Goal: Task Accomplishment & Management: Manage account settings

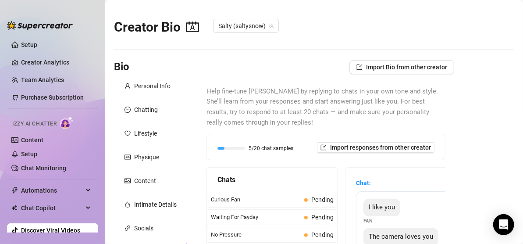
scroll to position [0, 64]
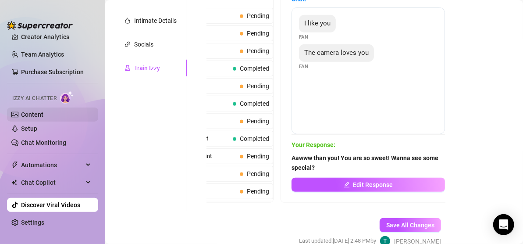
click at [29, 113] on link "Content" at bounding box center [32, 114] width 22 height 7
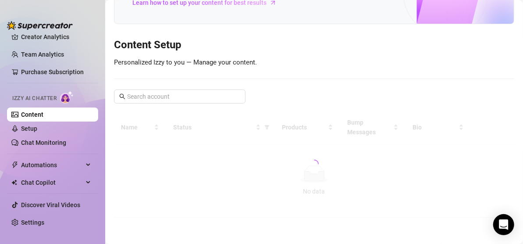
scroll to position [72, 0]
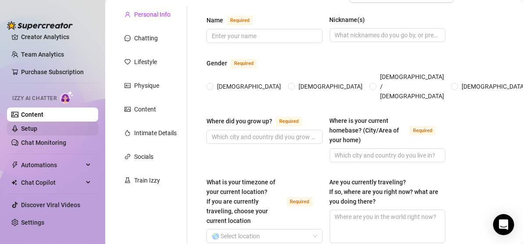
scroll to position [25, 0]
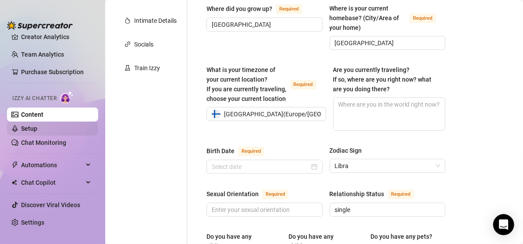
click at [32, 127] on link "Setup" at bounding box center [29, 128] width 16 height 7
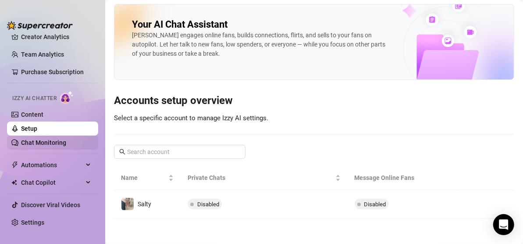
click at [45, 143] on link "Chat Monitoring" at bounding box center [43, 142] width 45 height 7
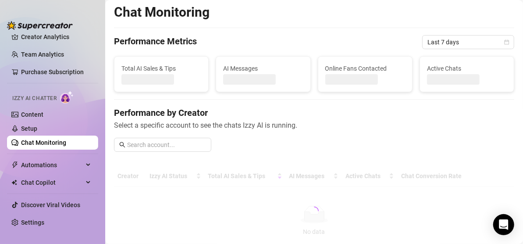
scroll to position [184, 0]
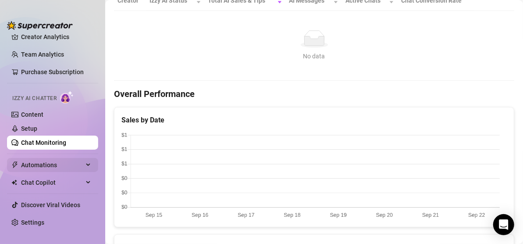
click at [46, 166] on span "Automations" at bounding box center [52, 165] width 62 height 14
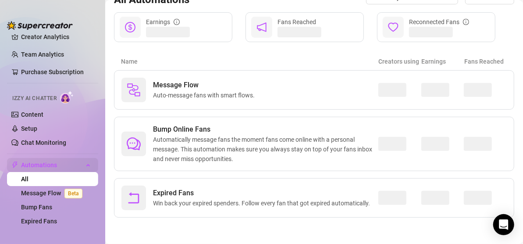
scroll to position [105, 0]
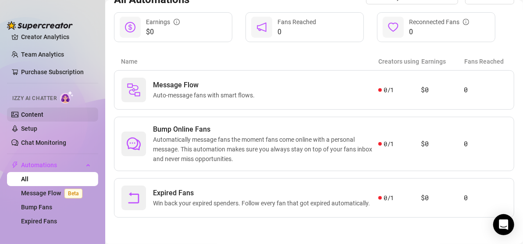
click at [35, 114] on link "Content" at bounding box center [32, 114] width 22 height 7
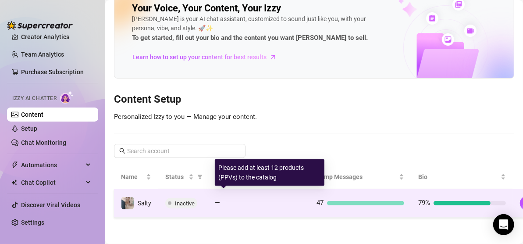
click at [247, 201] on div at bounding box center [263, 203] width 79 height 4
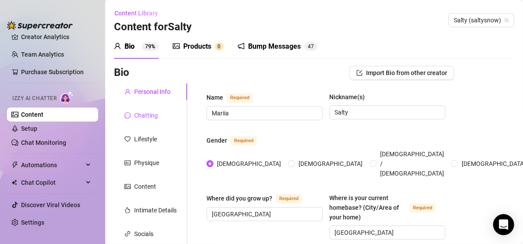
click at [152, 116] on div "Chatting" at bounding box center [146, 116] width 24 height 10
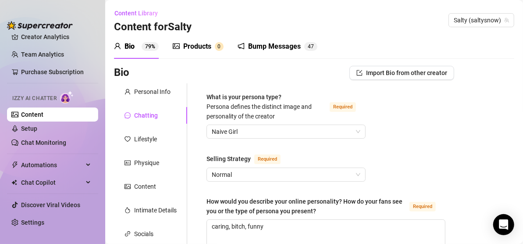
click at [280, 45] on div "Bump Messages" at bounding box center [274, 46] width 53 height 11
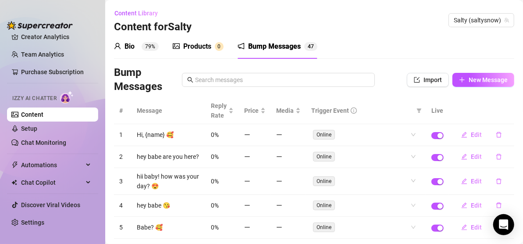
click at [192, 46] on div "Products" at bounding box center [197, 46] width 28 height 11
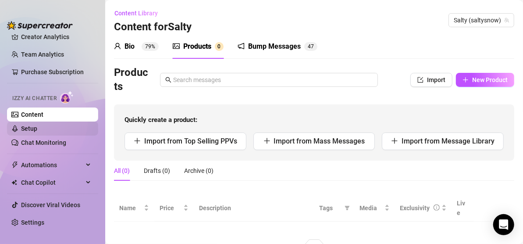
click at [37, 126] on link "Setup" at bounding box center [29, 128] width 16 height 7
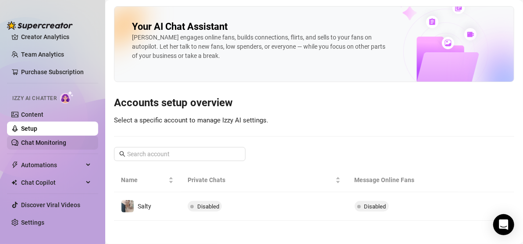
click at [48, 144] on link "Chat Monitoring" at bounding box center [43, 142] width 45 height 7
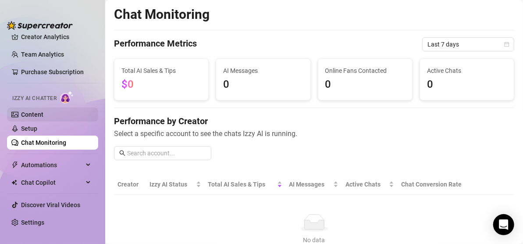
click at [43, 116] on link "Content" at bounding box center [32, 114] width 22 height 7
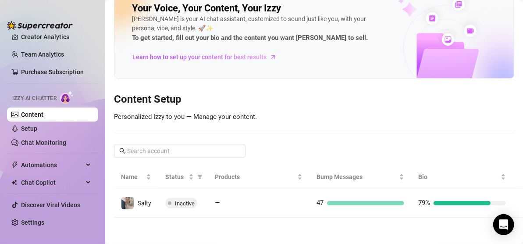
scroll to position [25, 0]
click at [44, 163] on span "Automations" at bounding box center [52, 165] width 62 height 14
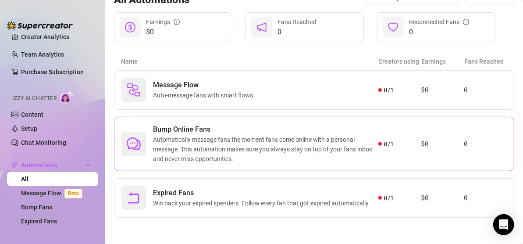
scroll to position [105, 0]
click at [40, 111] on link "Content" at bounding box center [32, 114] width 22 height 7
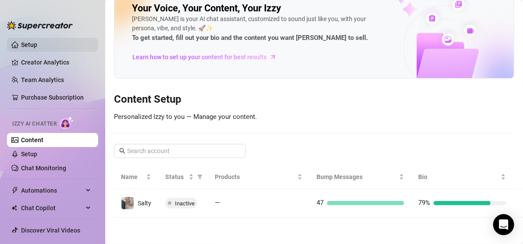
click at [37, 46] on link "Setup" at bounding box center [29, 44] width 16 height 7
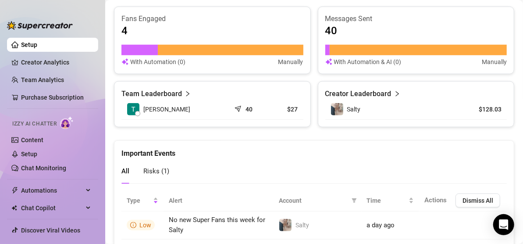
scroll to position [373, 0]
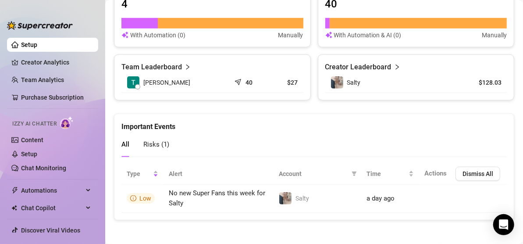
click at [164, 62] on article "Team Leaderboard" at bounding box center [152, 67] width 61 height 11
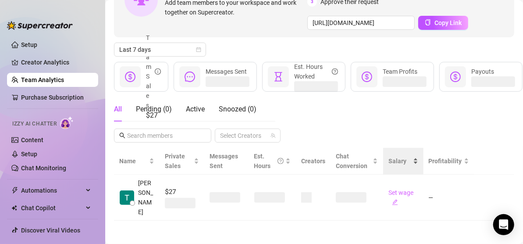
scroll to position [90, 0]
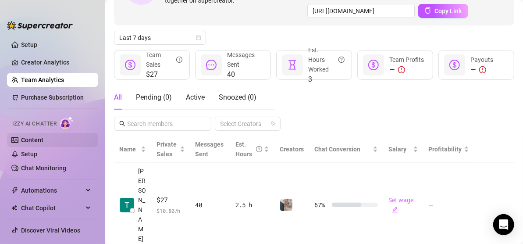
click at [43, 138] on link "Content" at bounding box center [32, 139] width 22 height 7
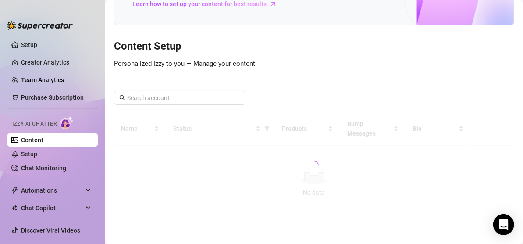
scroll to position [25, 0]
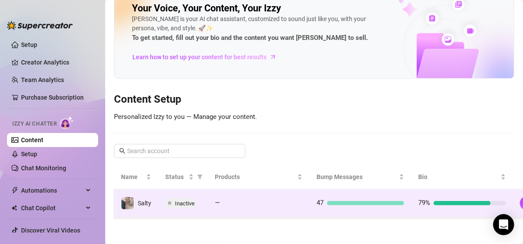
click at [473, 200] on div "79%" at bounding box center [462, 203] width 88 height 11
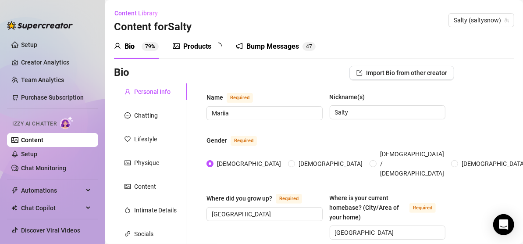
radio input "true"
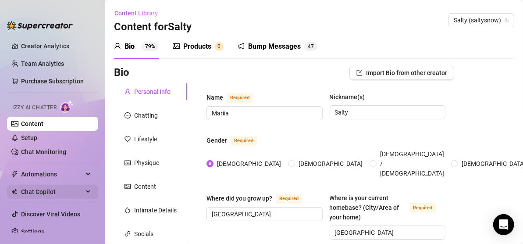
scroll to position [25, 0]
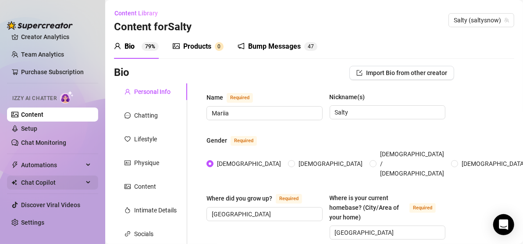
click at [47, 181] on span "Chat Copilot" at bounding box center [52, 182] width 62 height 14
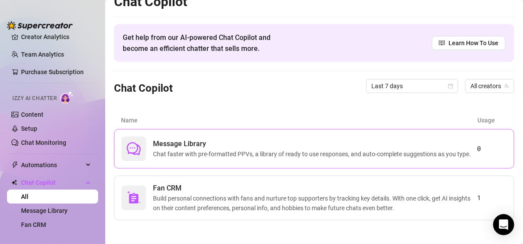
scroll to position [20, 0]
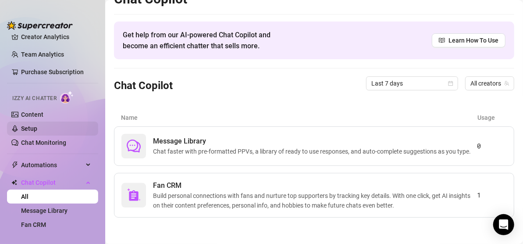
click at [36, 128] on link "Setup" at bounding box center [29, 128] width 16 height 7
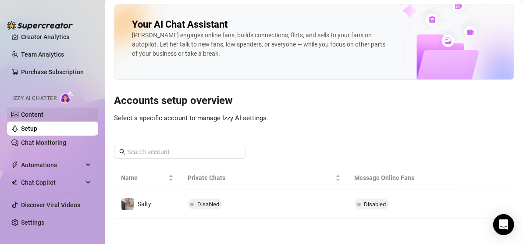
click at [43, 114] on link "Content" at bounding box center [32, 114] width 22 height 7
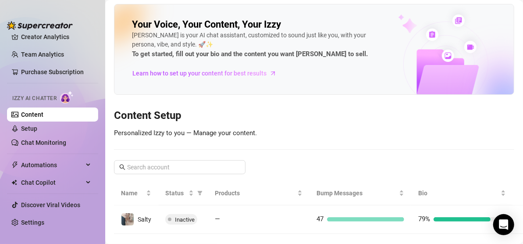
scroll to position [20, 0]
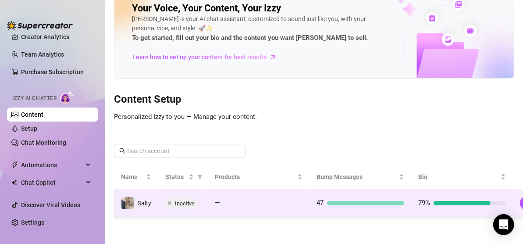
click at [449, 201] on div at bounding box center [462, 203] width 57 height 4
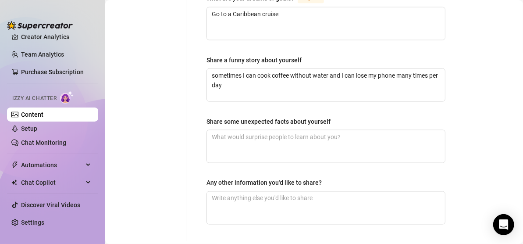
scroll to position [589, 0]
